Goal: Task Accomplishment & Management: Manage account settings

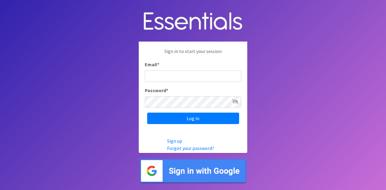
type input "m"
type input "[PERSON_NAME][EMAIL_ADDRESS][DOMAIN_NAME]"
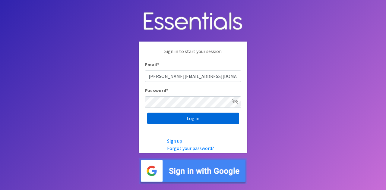
click at [212, 118] on input "Log in" at bounding box center [193, 118] width 92 height 11
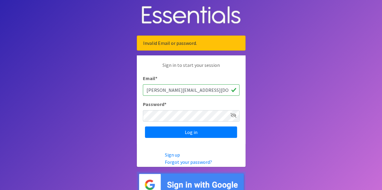
click at [236, 114] on icon at bounding box center [233, 115] width 6 height 5
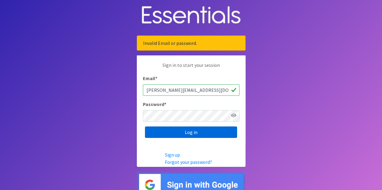
click at [227, 134] on input "Log in" at bounding box center [191, 132] width 92 height 11
